Goal: Entertainment & Leisure: Consume media (video, audio)

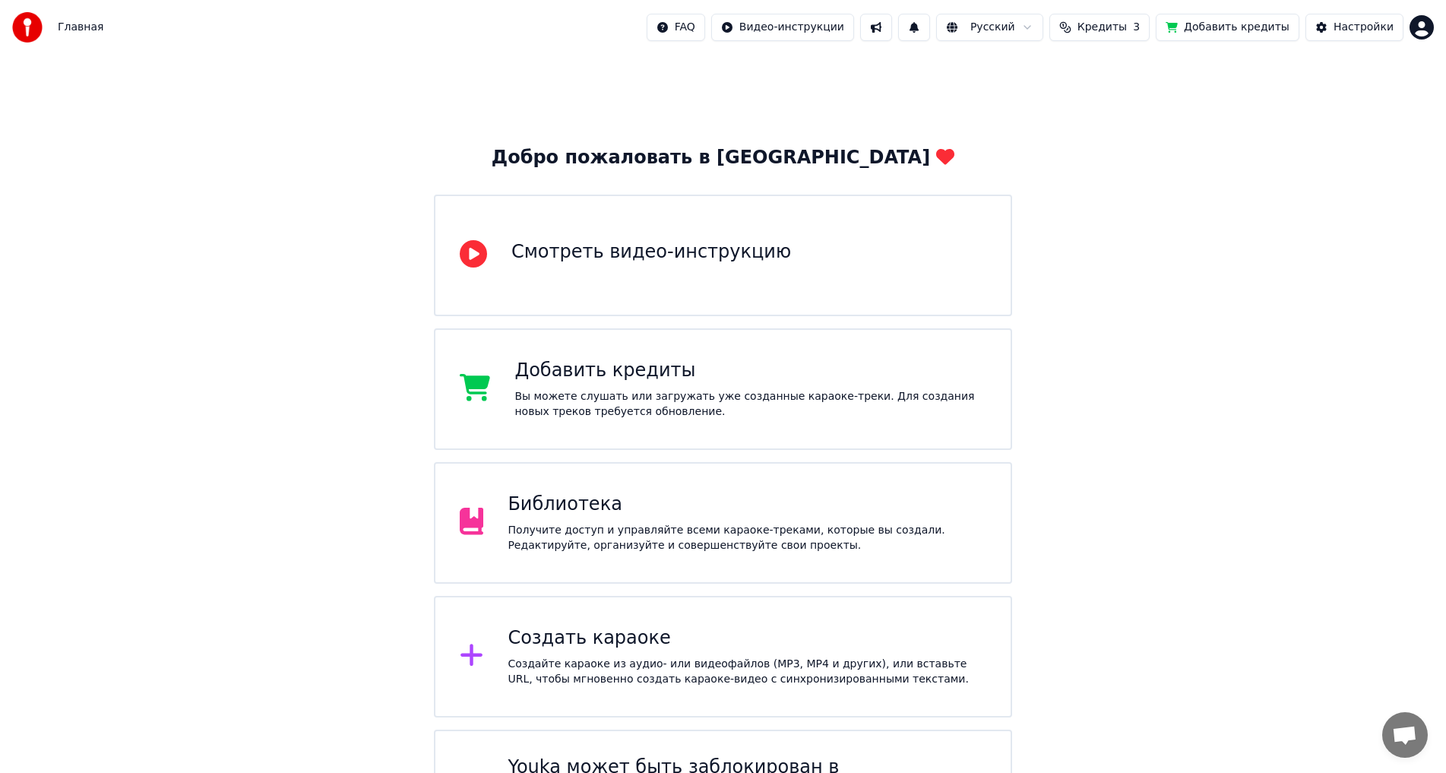
click at [595, 426] on div "Получите доступ и управляйте всеми караоке-треками, которые вы создали. Редакти…" at bounding box center [747, 538] width 479 height 30
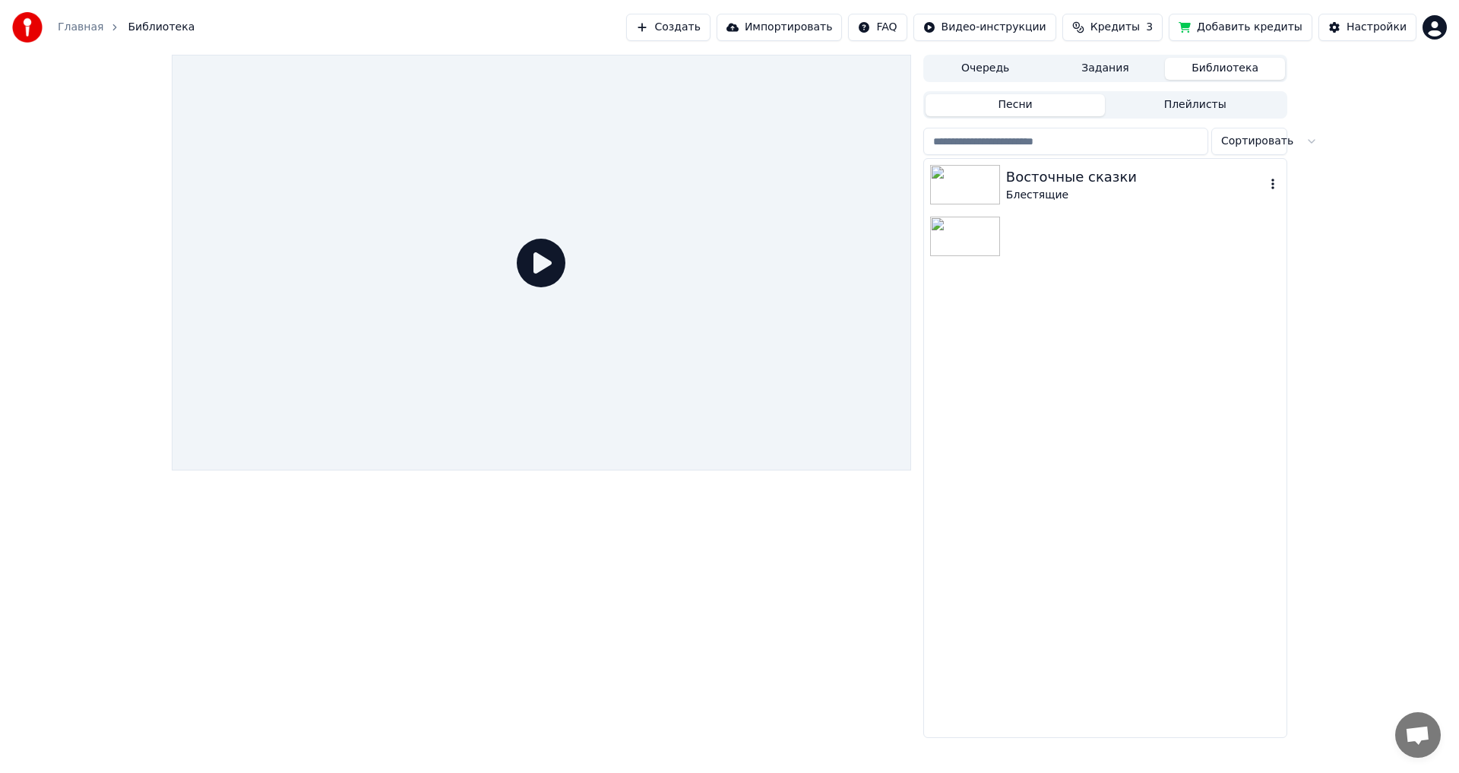
click at [595, 189] on div "Блестящие" at bounding box center [1135, 195] width 259 height 15
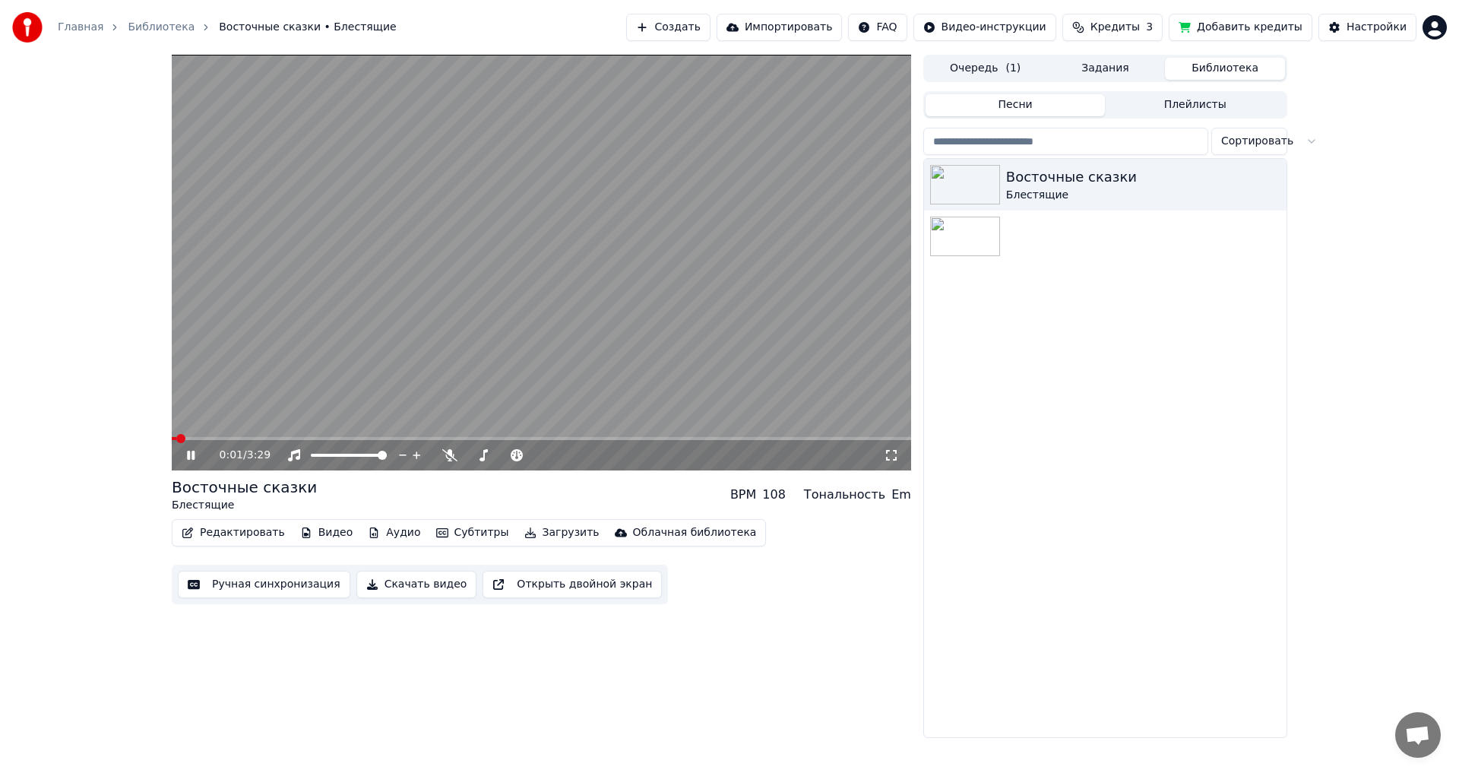
click at [238, 426] on button "Редактировать" at bounding box center [234, 532] width 116 height 21
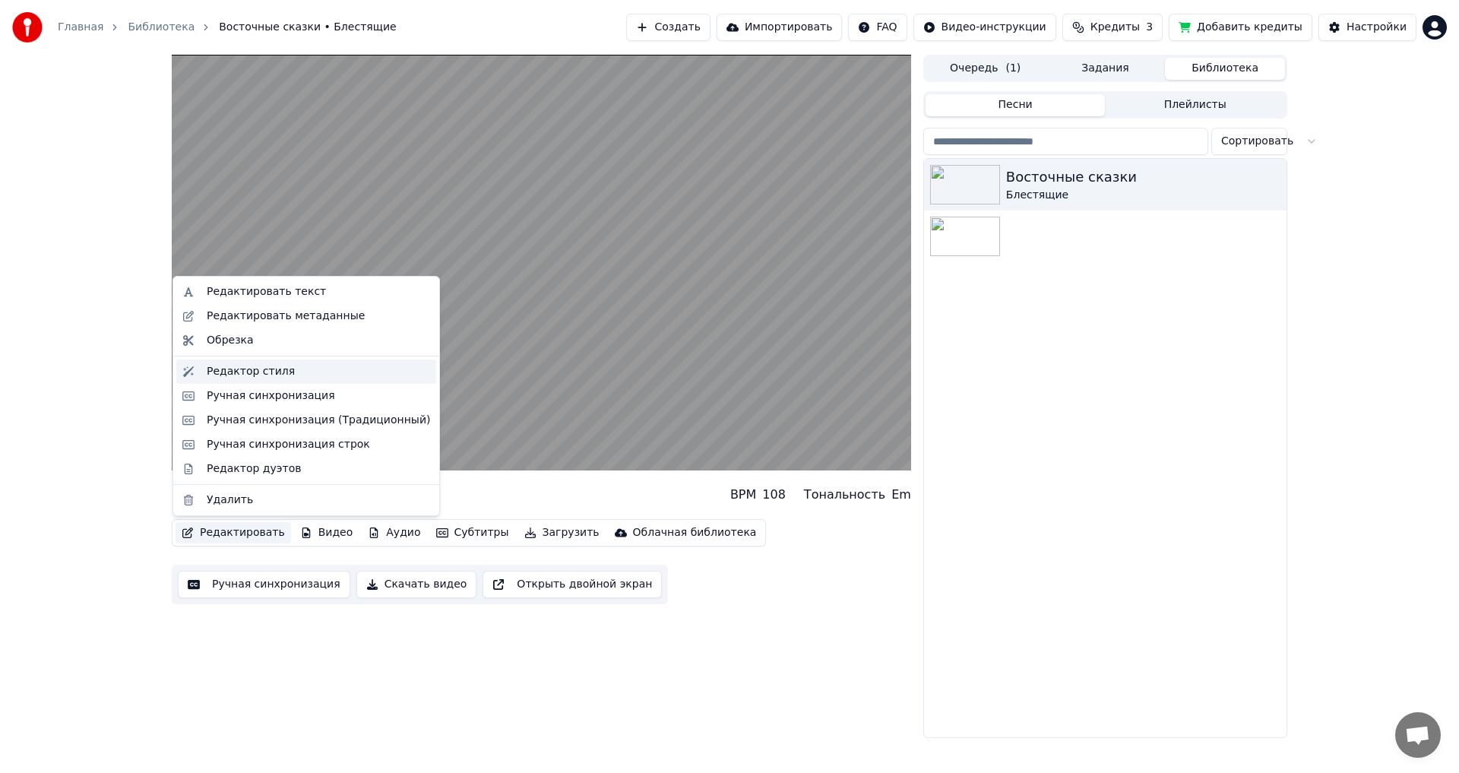
click at [299, 370] on div "Редактор стиля" at bounding box center [318, 371] width 223 height 15
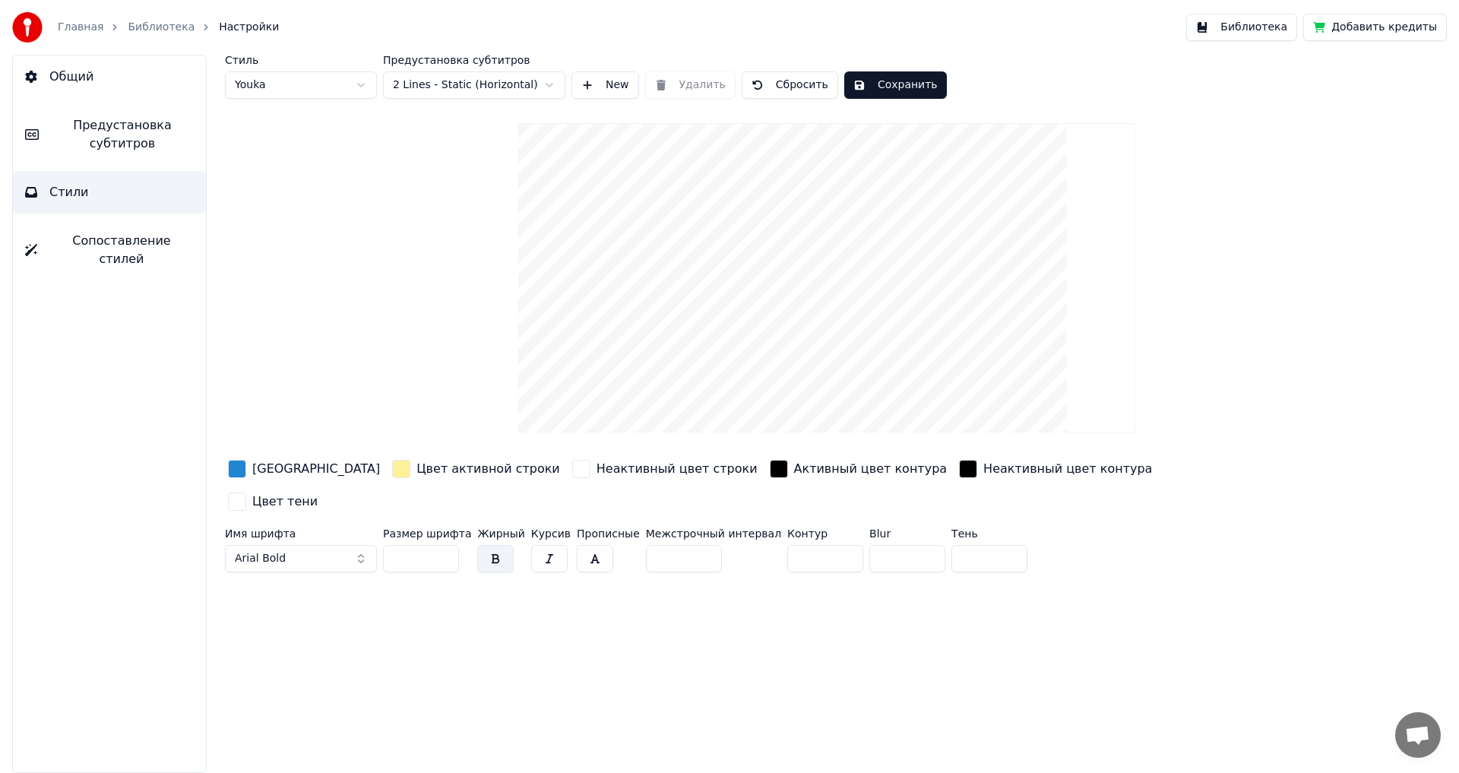
click at [148, 31] on link "Библиотека" at bounding box center [161, 27] width 67 height 15
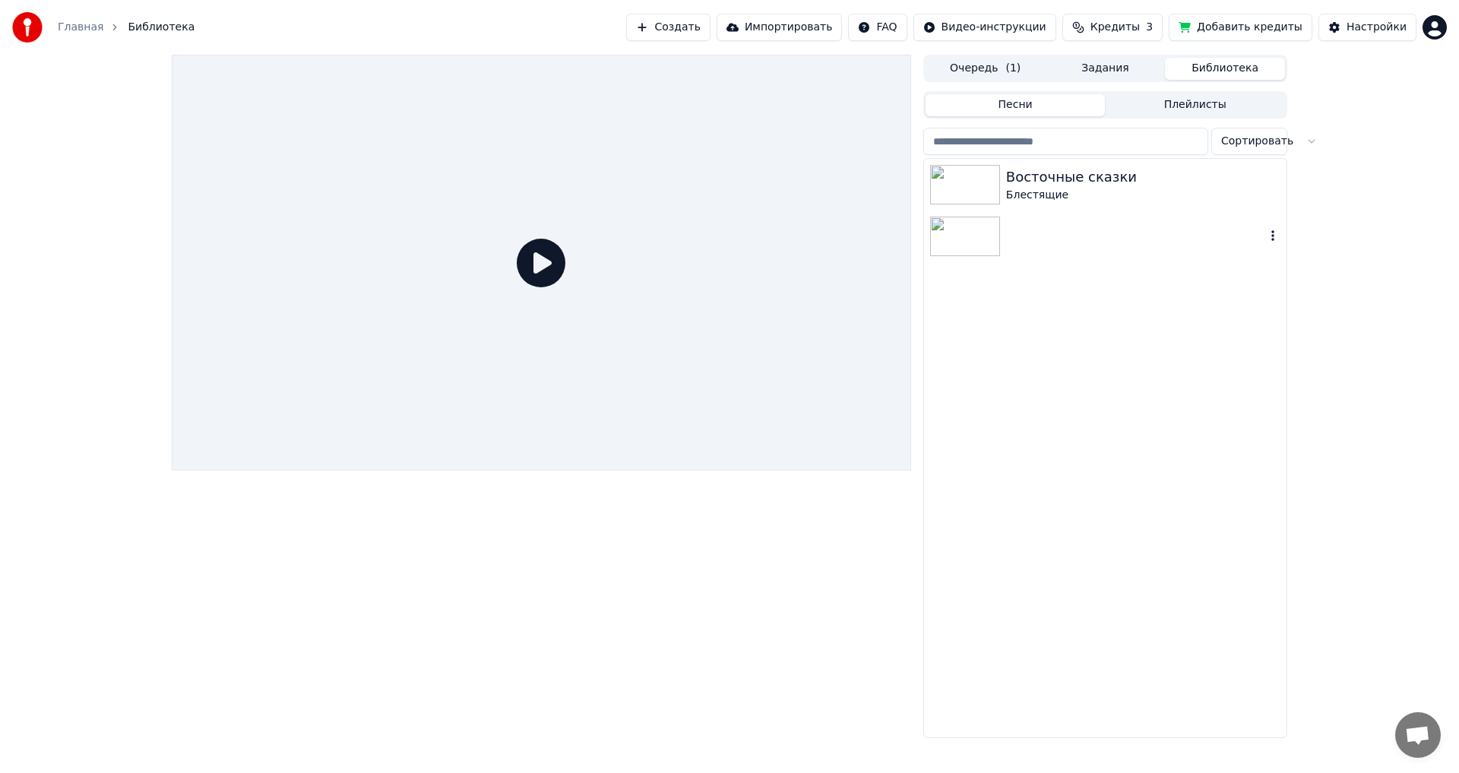
click at [595, 188] on div "Блестящие" at bounding box center [1143, 195] width 274 height 15
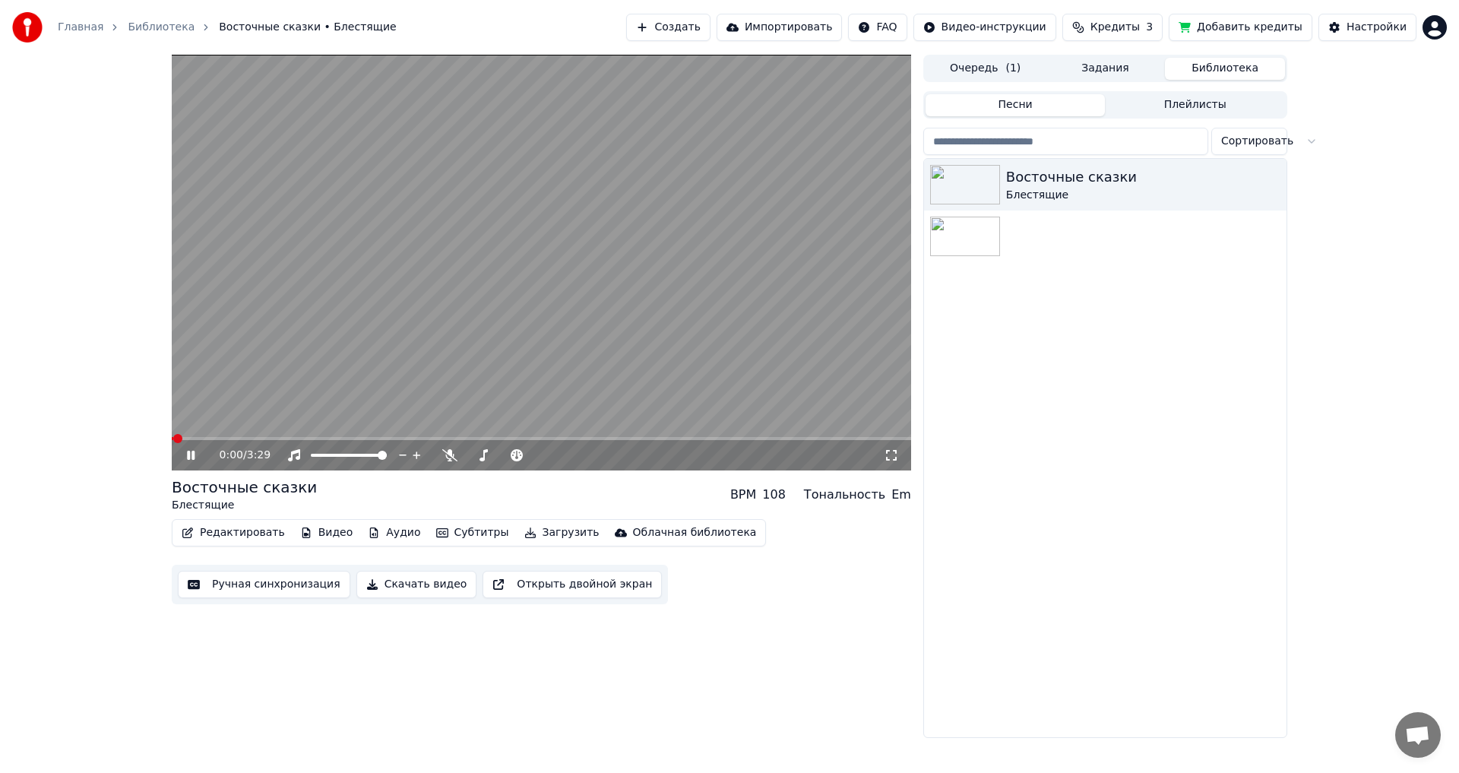
click at [219, 426] on button "Редактировать" at bounding box center [234, 532] width 116 height 21
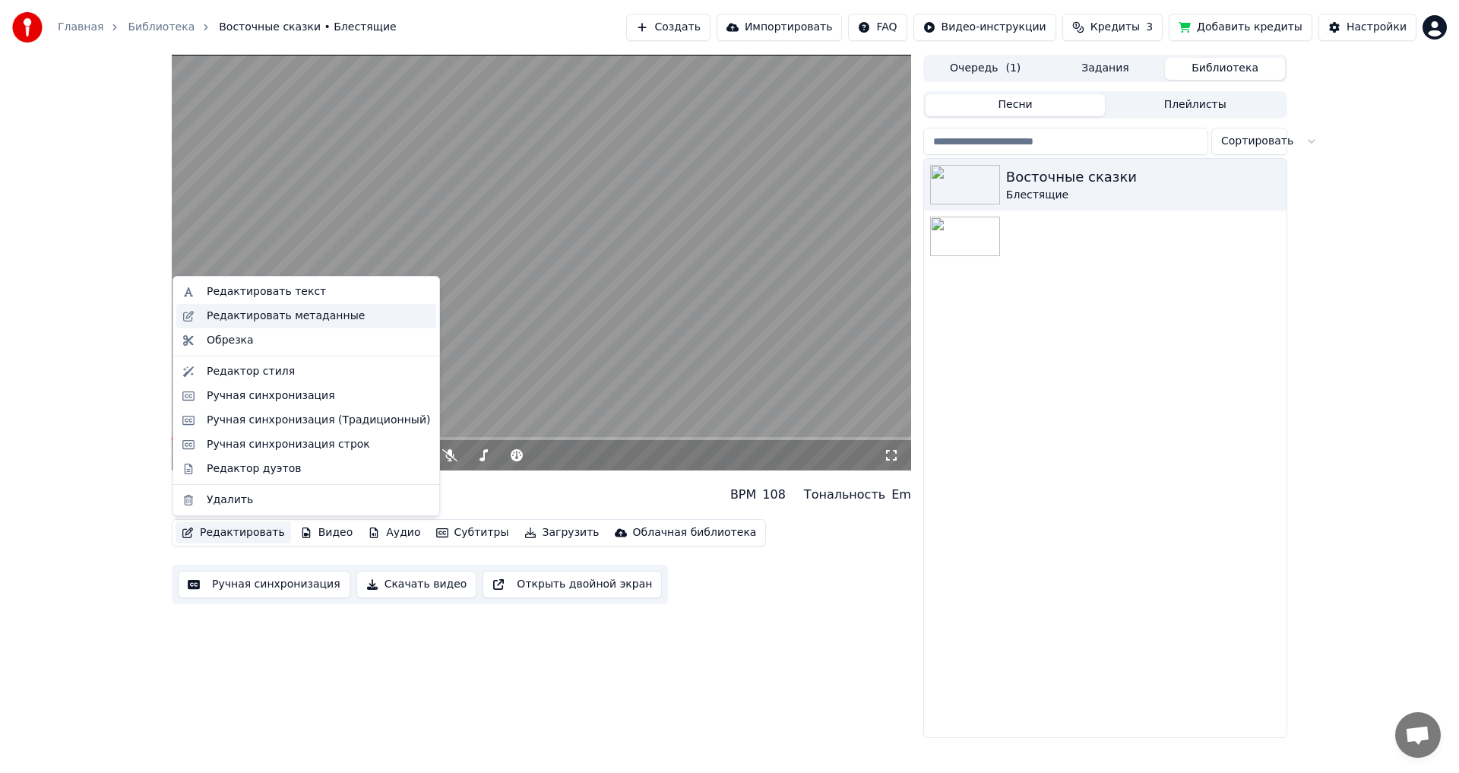
click at [321, 321] on div "Редактировать метаданные" at bounding box center [286, 316] width 158 height 15
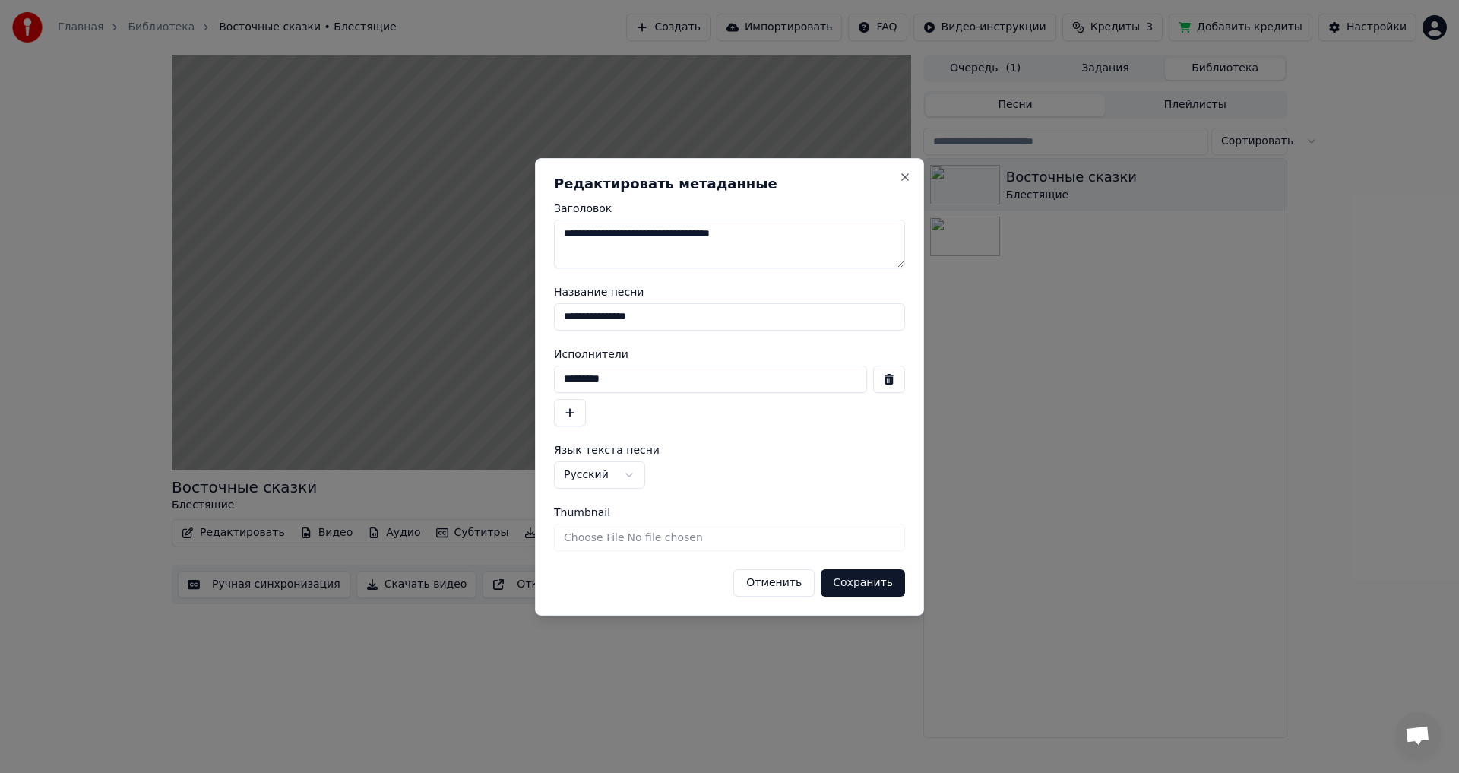
click at [595, 426] on input "Thumbnail" at bounding box center [729, 537] width 351 height 27
drag, startPoint x: 718, startPoint y: 172, endPoint x: 1069, endPoint y: 179, distance: 351.1
click at [595, 179] on body "Главная Библиотека Восточные сказки • Блестящие Создать Импортировать FAQ Видео…" at bounding box center [729, 386] width 1459 height 773
drag, startPoint x: 790, startPoint y: 171, endPoint x: 850, endPoint y: 179, distance: 59.8
click at [595, 179] on div "**********" at bounding box center [729, 386] width 389 height 457
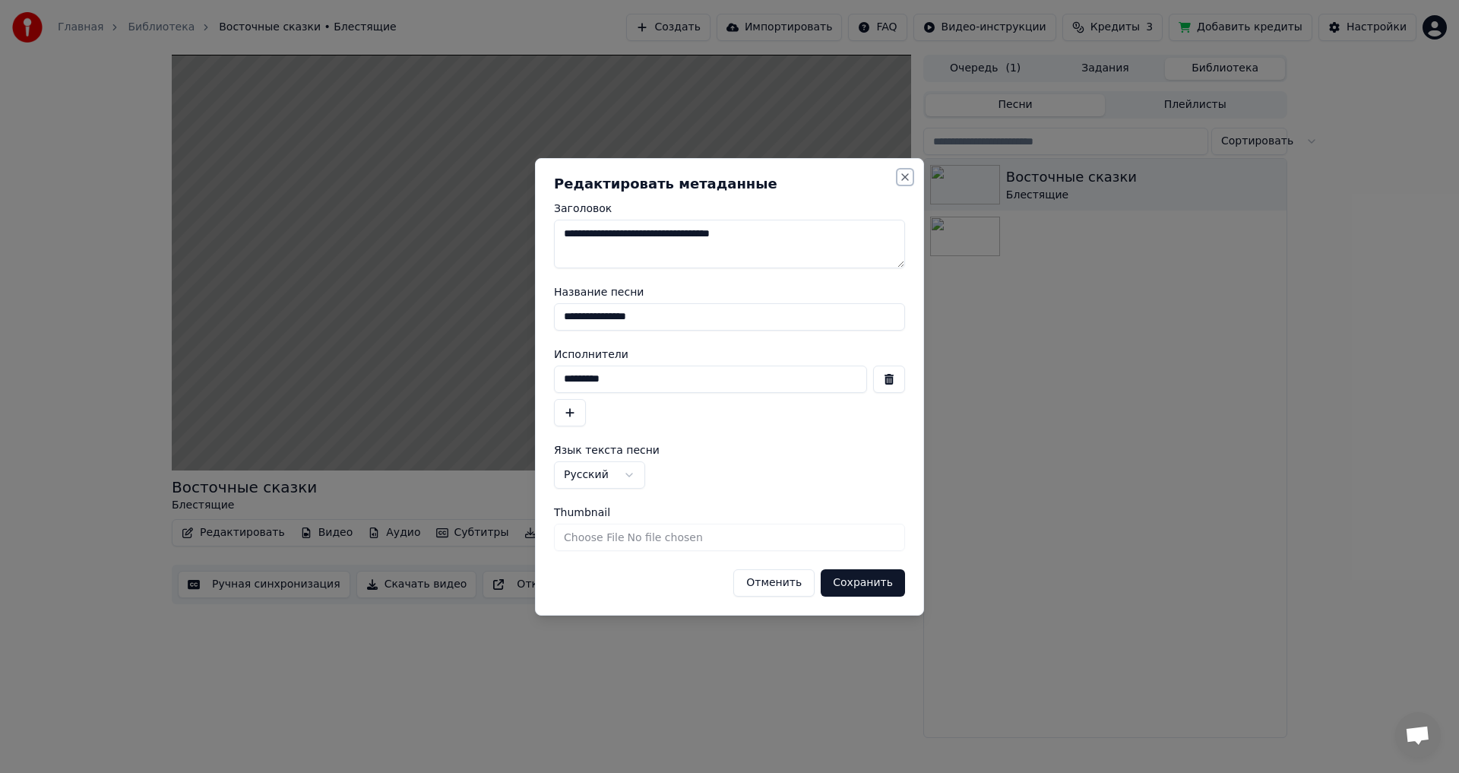
click at [595, 172] on button "Close" at bounding box center [905, 177] width 12 height 12
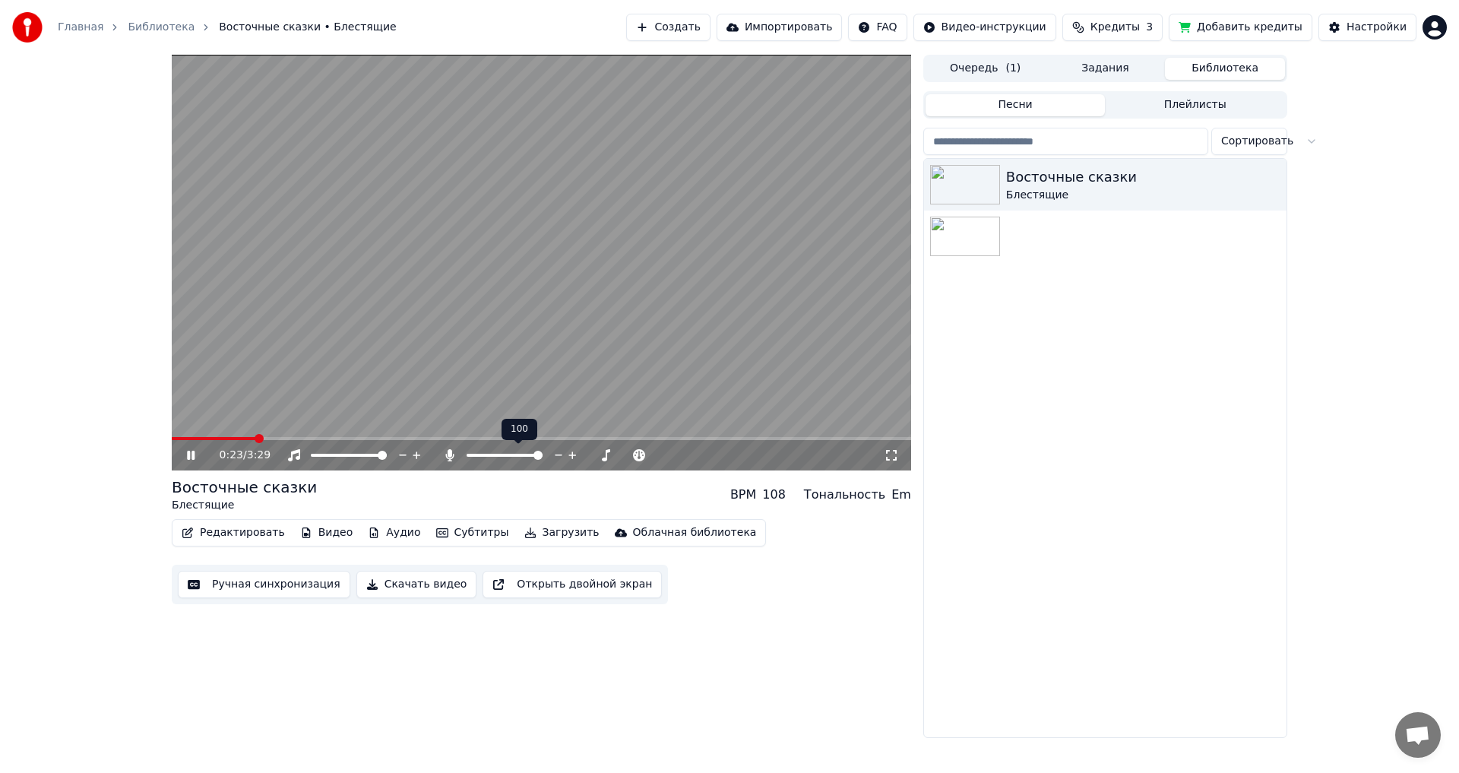
click at [543, 426] on span at bounding box center [505, 455] width 76 height 3
click at [198, 426] on icon at bounding box center [202, 455] width 36 height 12
click at [196, 426] on icon at bounding box center [202, 455] width 36 height 12
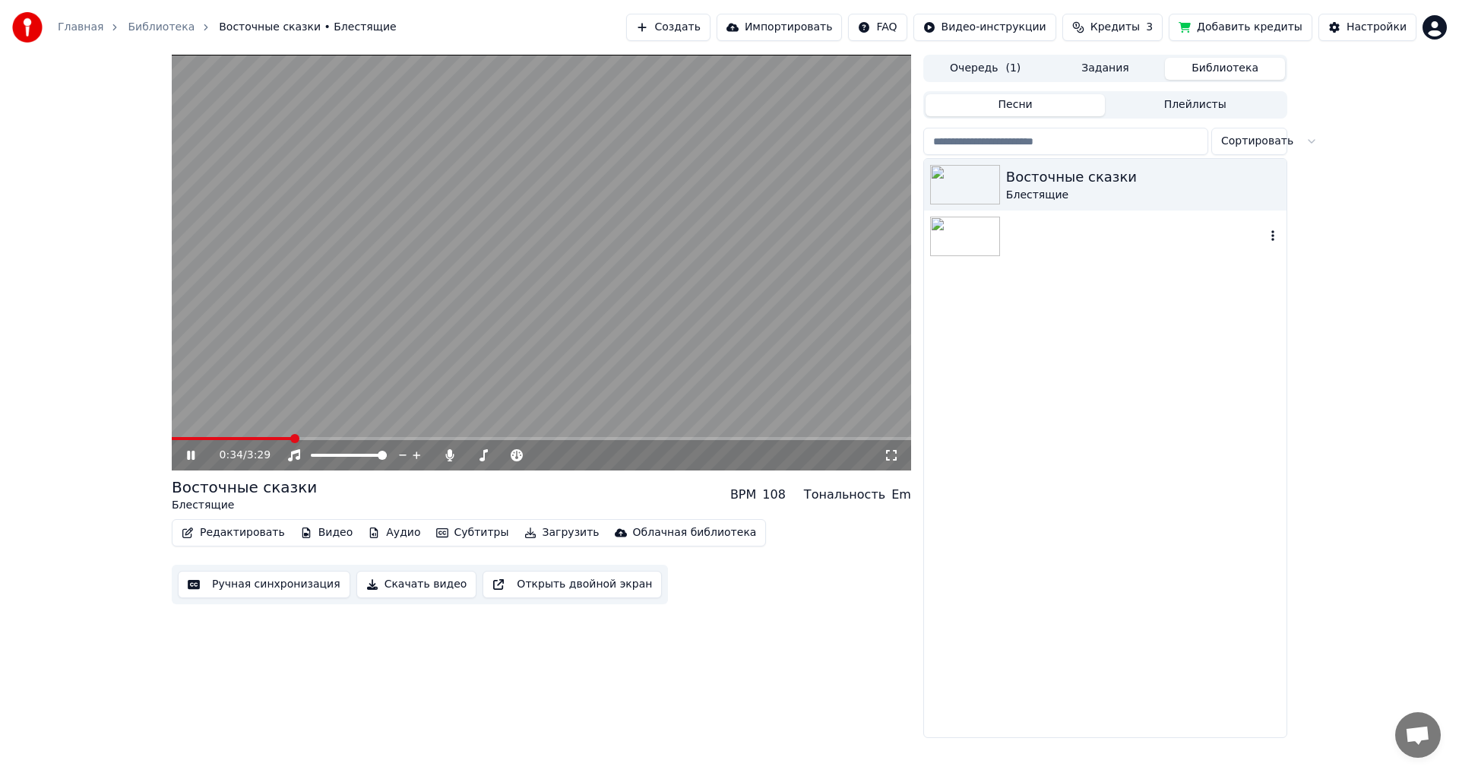
click at [595, 255] on div at bounding box center [1105, 236] width 362 height 52
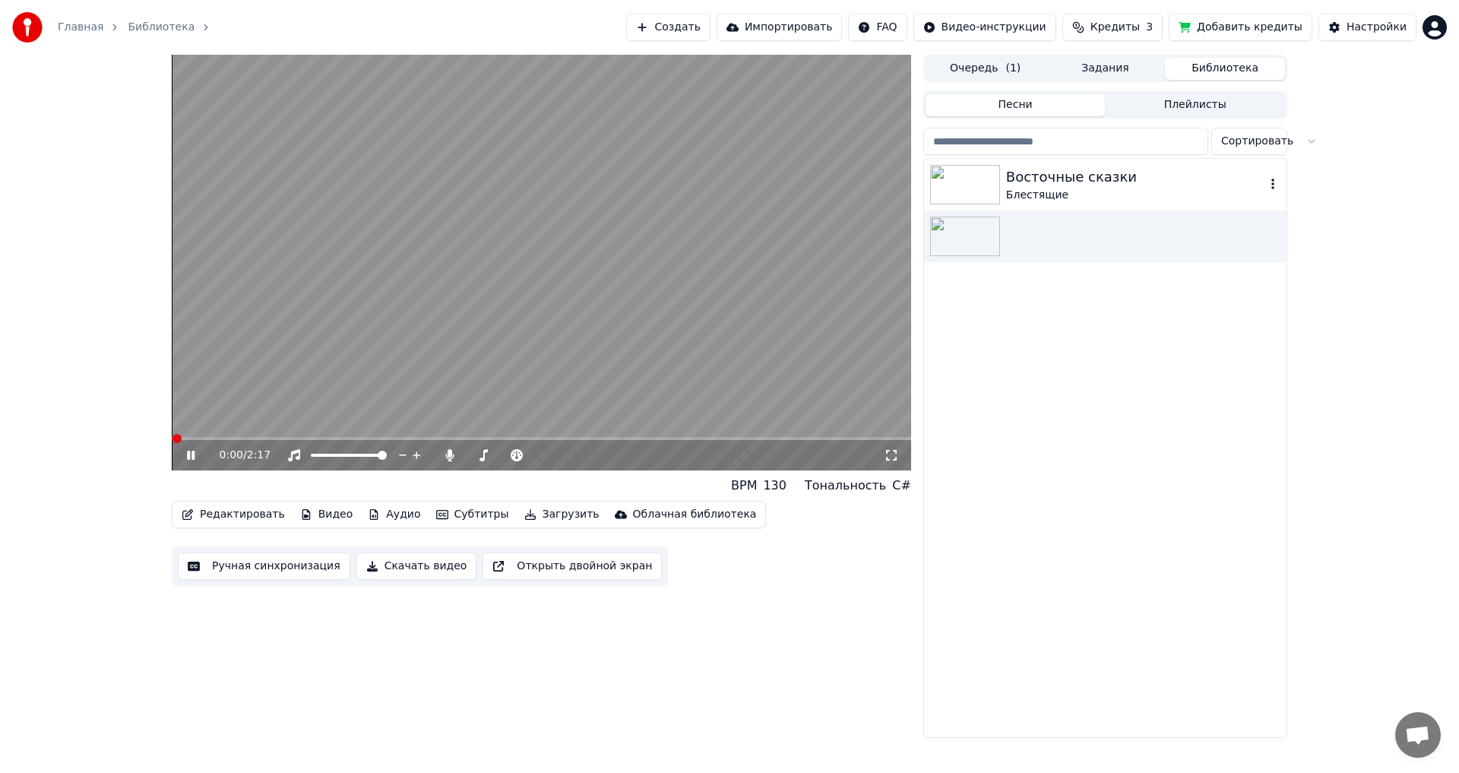
click at [595, 188] on div "Блестящие" at bounding box center [1135, 195] width 259 height 15
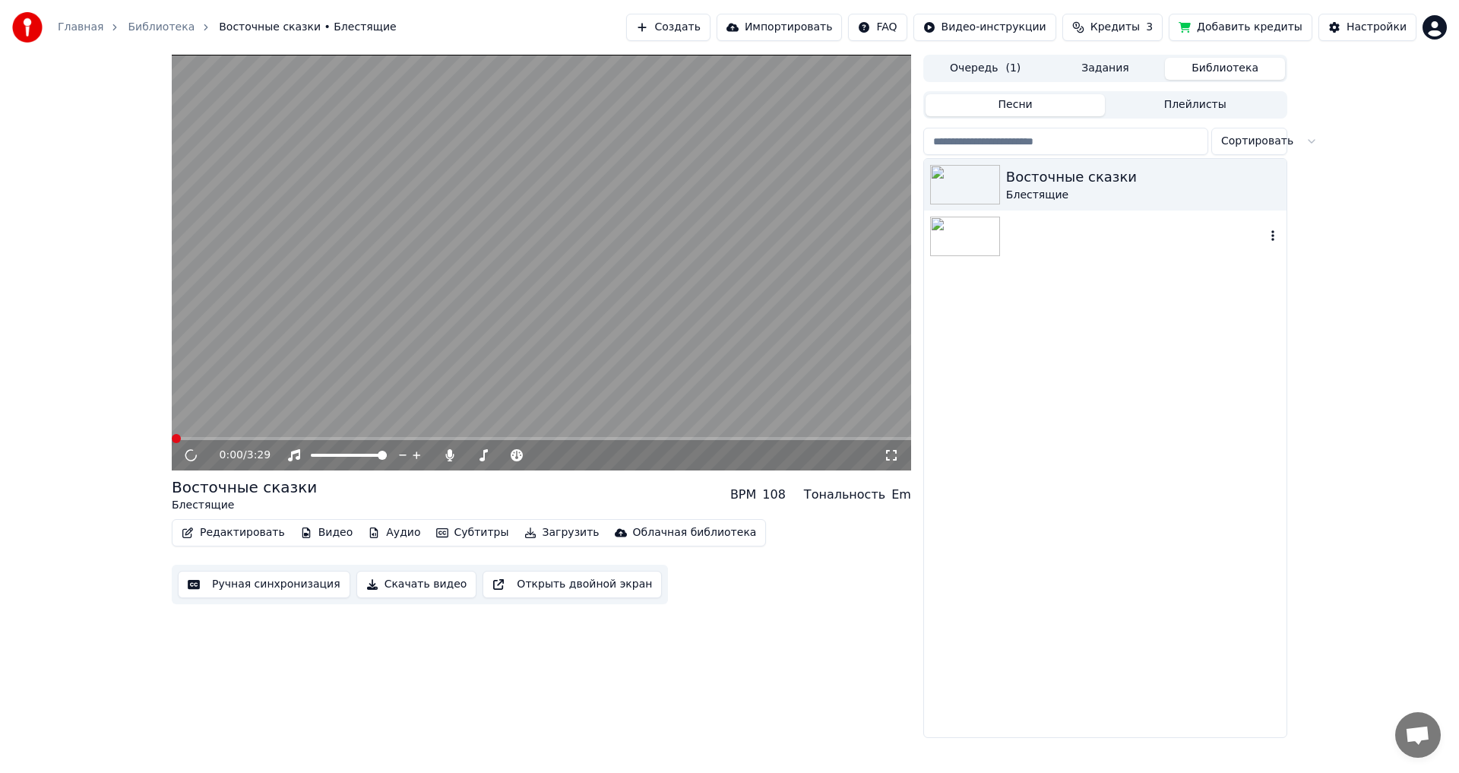
click at [595, 242] on div at bounding box center [1105, 236] width 362 height 52
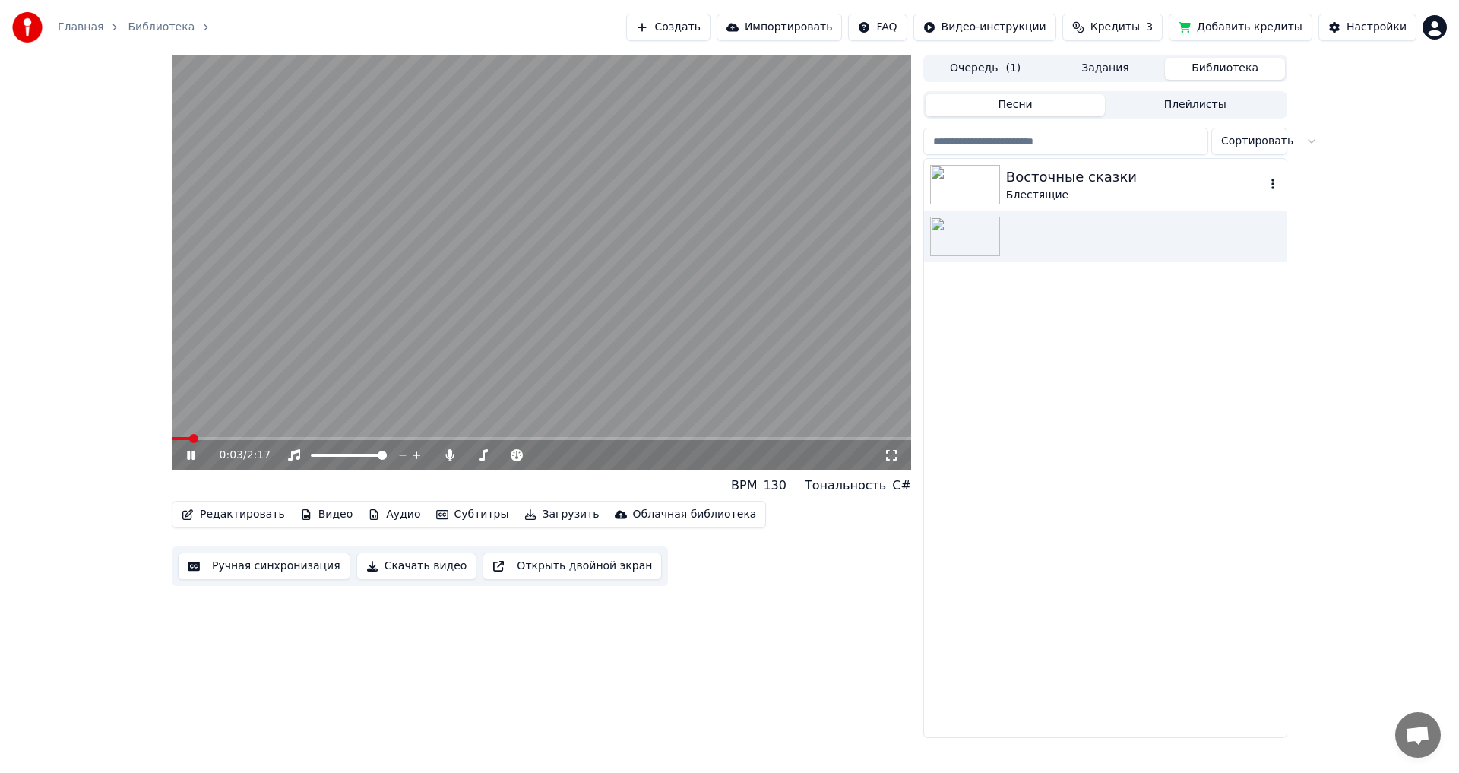
click at [595, 218] on div at bounding box center [1105, 236] width 362 height 52
click at [595, 188] on div "Блестящие" at bounding box center [1135, 195] width 259 height 15
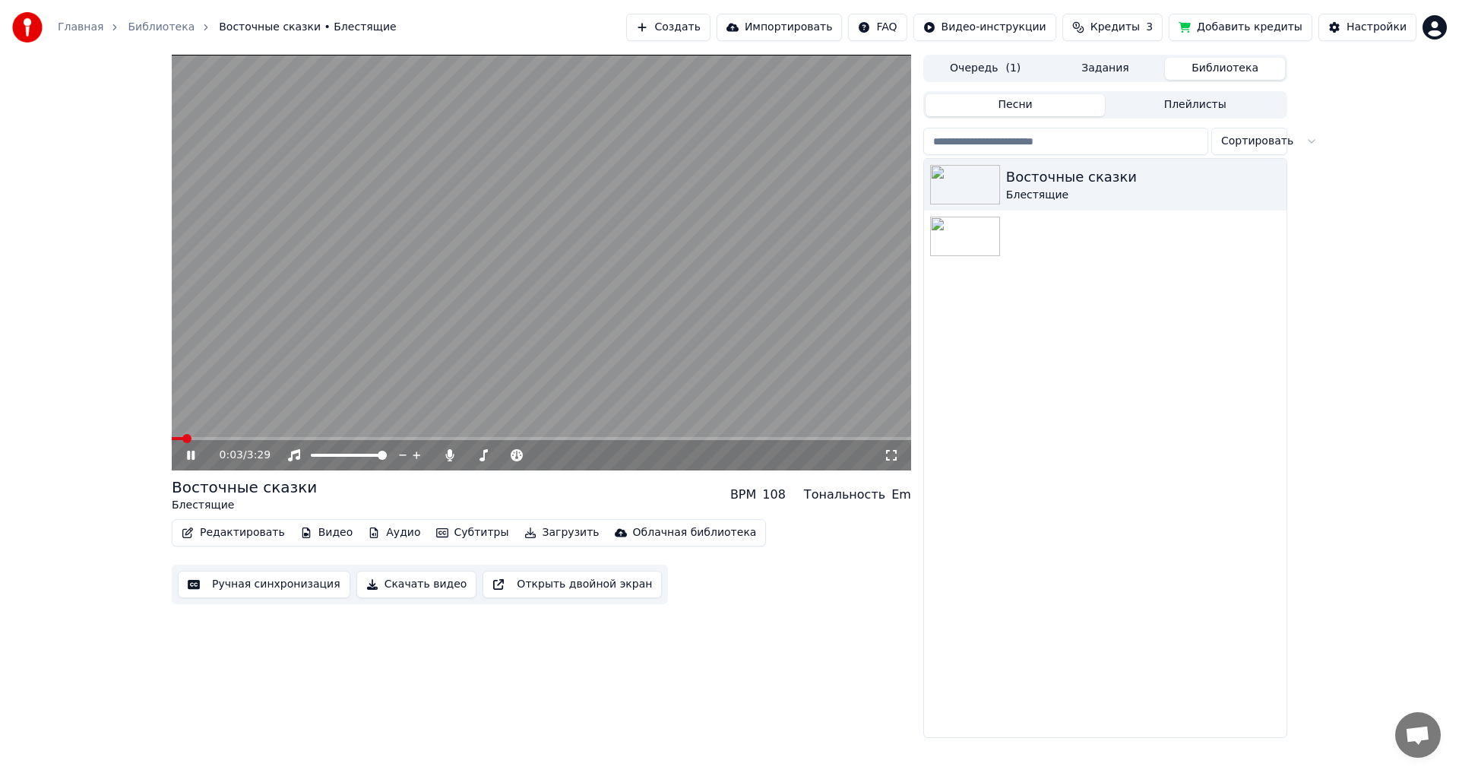
click at [324, 426] on video at bounding box center [541, 263] width 739 height 416
click at [322, 426] on span at bounding box center [541, 438] width 739 height 3
click at [188, 426] on icon at bounding box center [190, 455] width 9 height 11
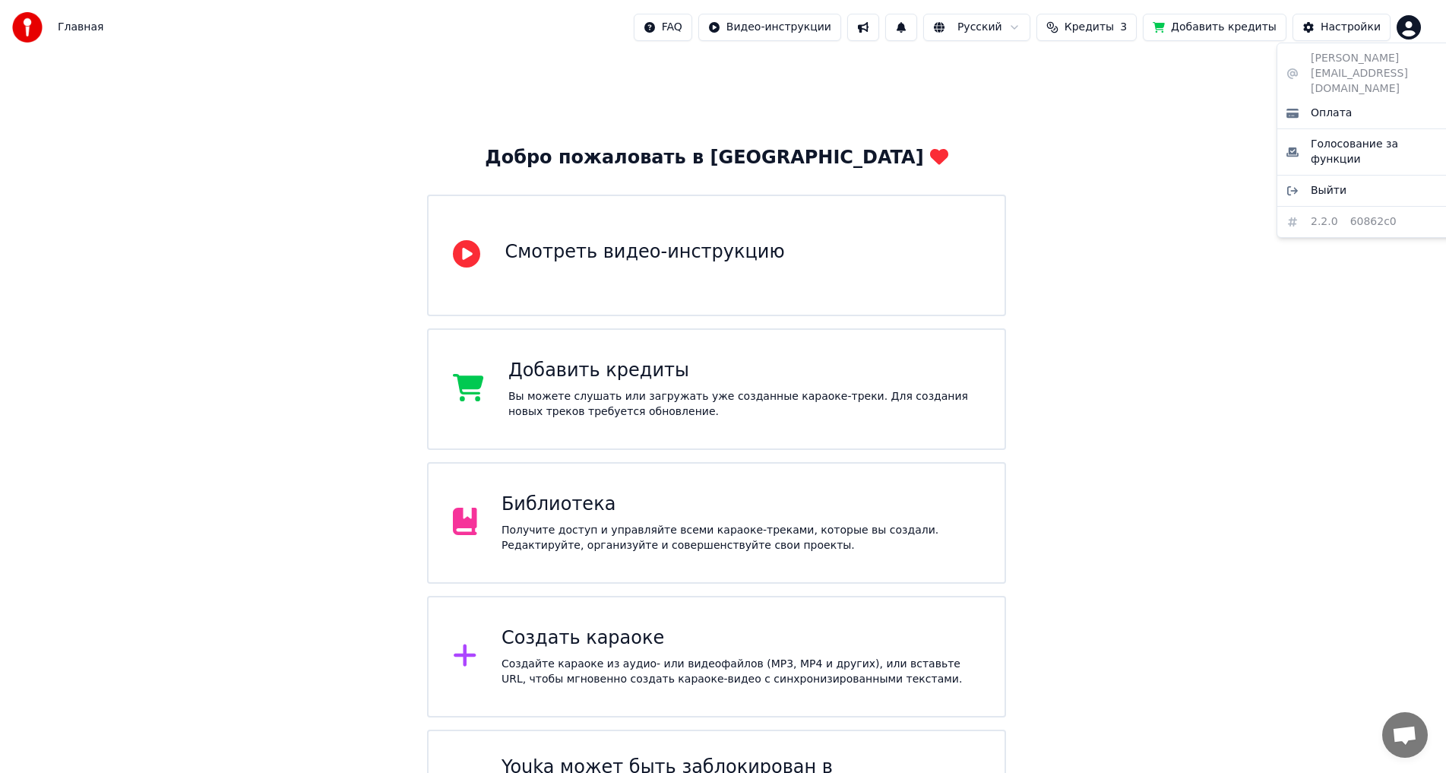
click at [1416, 35] on html "Главная FAQ Видео-инструкции Русский Кредиты 3 Добавить кредиты Настройки Добро…" at bounding box center [723, 433] width 1446 height 866
click at [1336, 183] on span "Выйти" at bounding box center [1329, 190] width 36 height 15
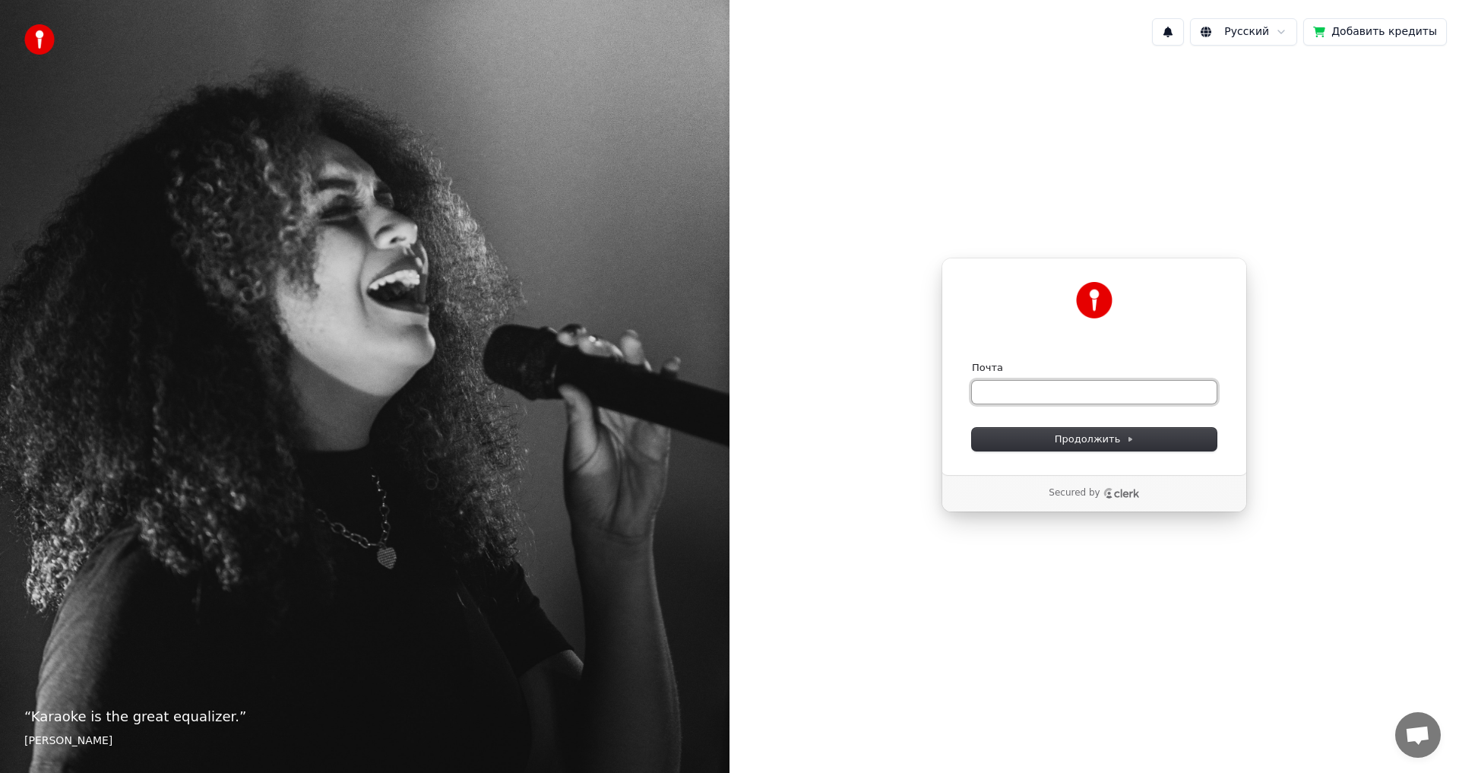
click at [1097, 394] on input "Почта" at bounding box center [1094, 392] width 245 height 23
click at [972, 361] on button "submit" at bounding box center [972, 361] width 0 height 0
type input "**********"
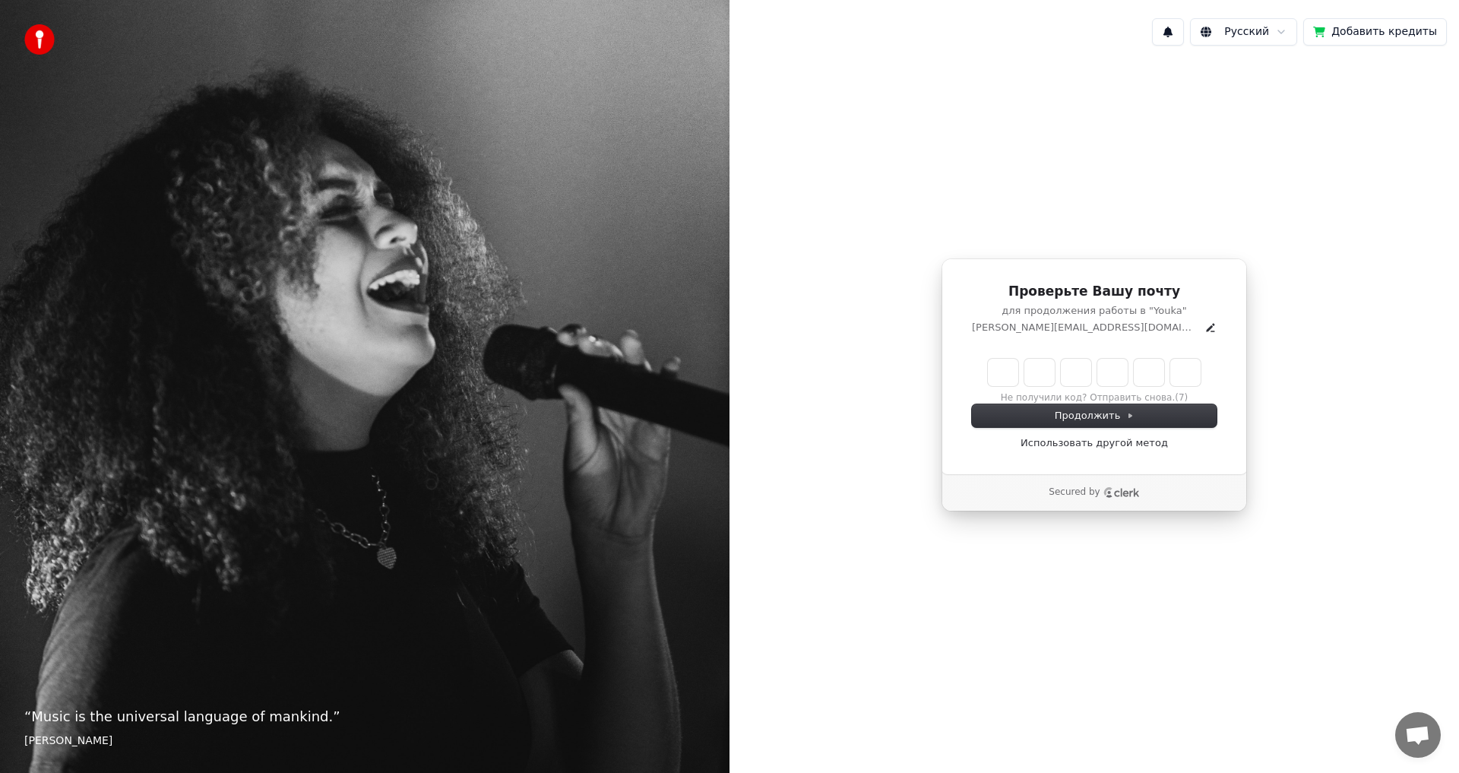
click at [1011, 378] on input "Enter verification code" at bounding box center [1094, 372] width 213 height 27
type input "******"
